Goal: Task Accomplishment & Management: Use online tool/utility

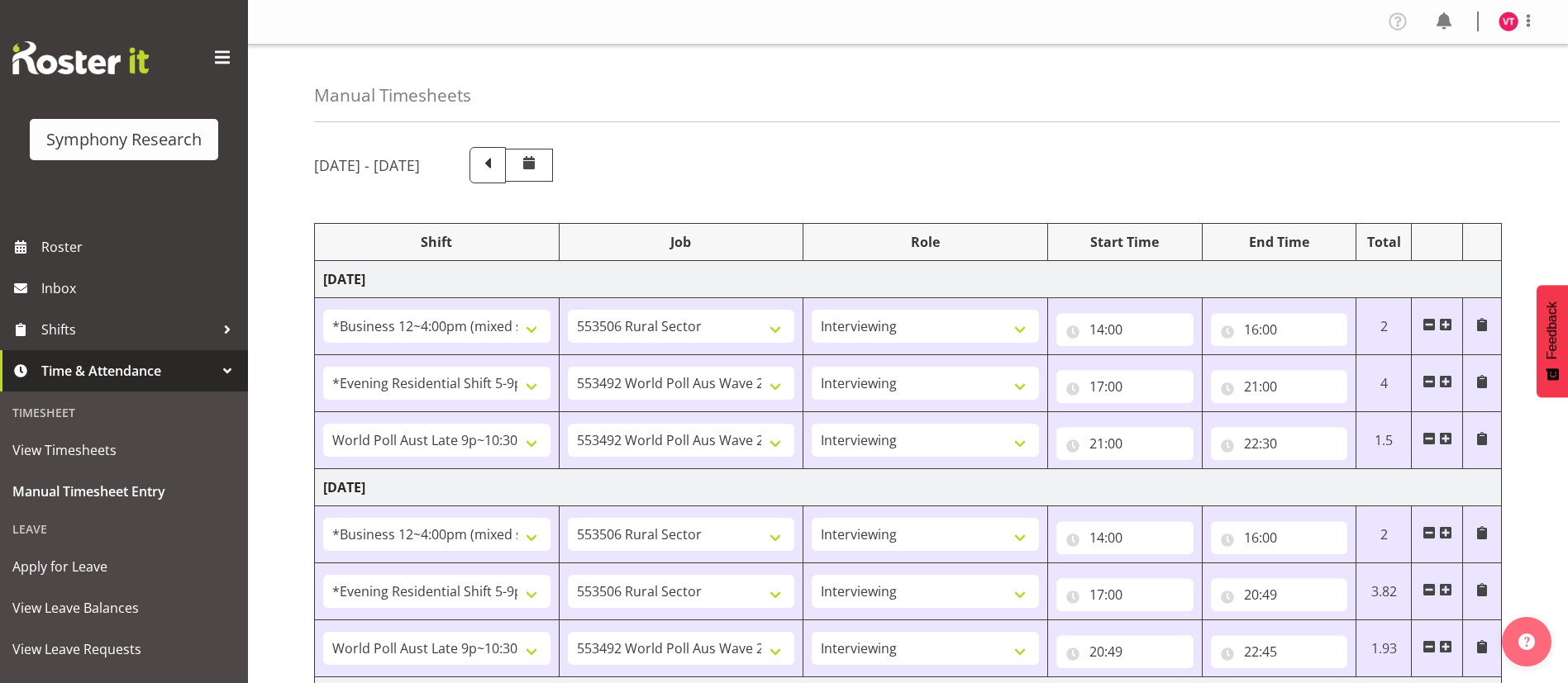
select select "81741"
select select "10587"
select select "47"
select select "48116"
select select "10499"
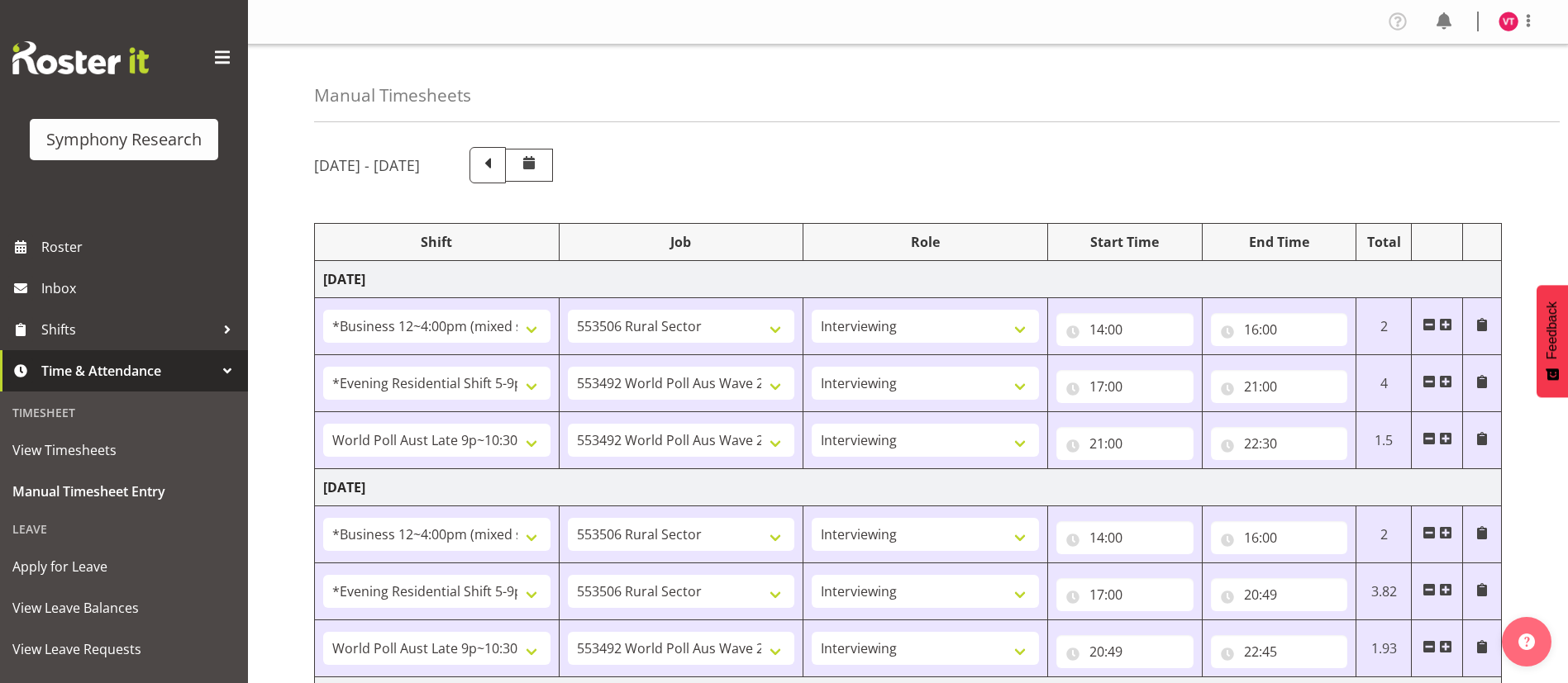
select select "47"
select select "57511"
select select "10499"
select select "47"
select select "81741"
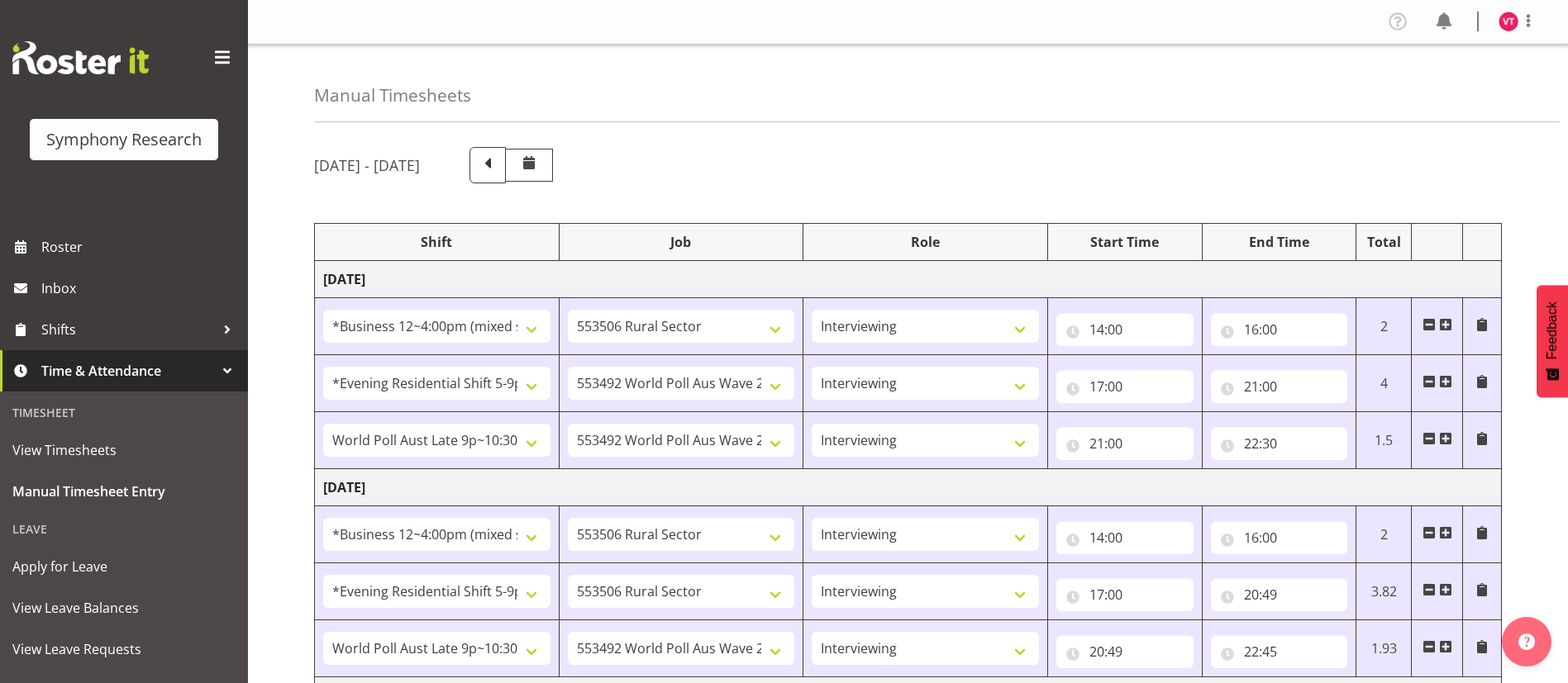
select select "10587"
select select "47"
select select "48116"
select select "10587"
select select "47"
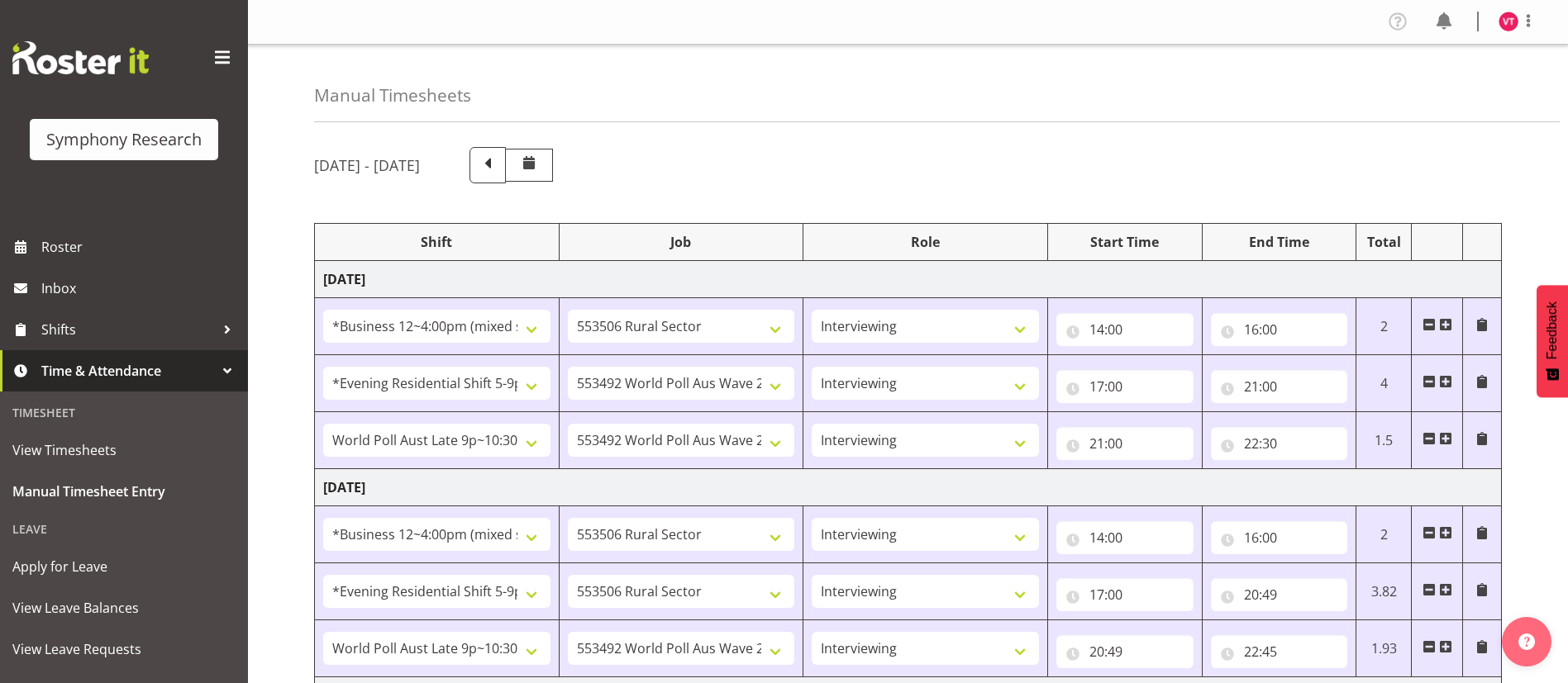
select select "57511"
select select "10499"
select select "47"
